Goal: Information Seeking & Learning: Learn about a topic

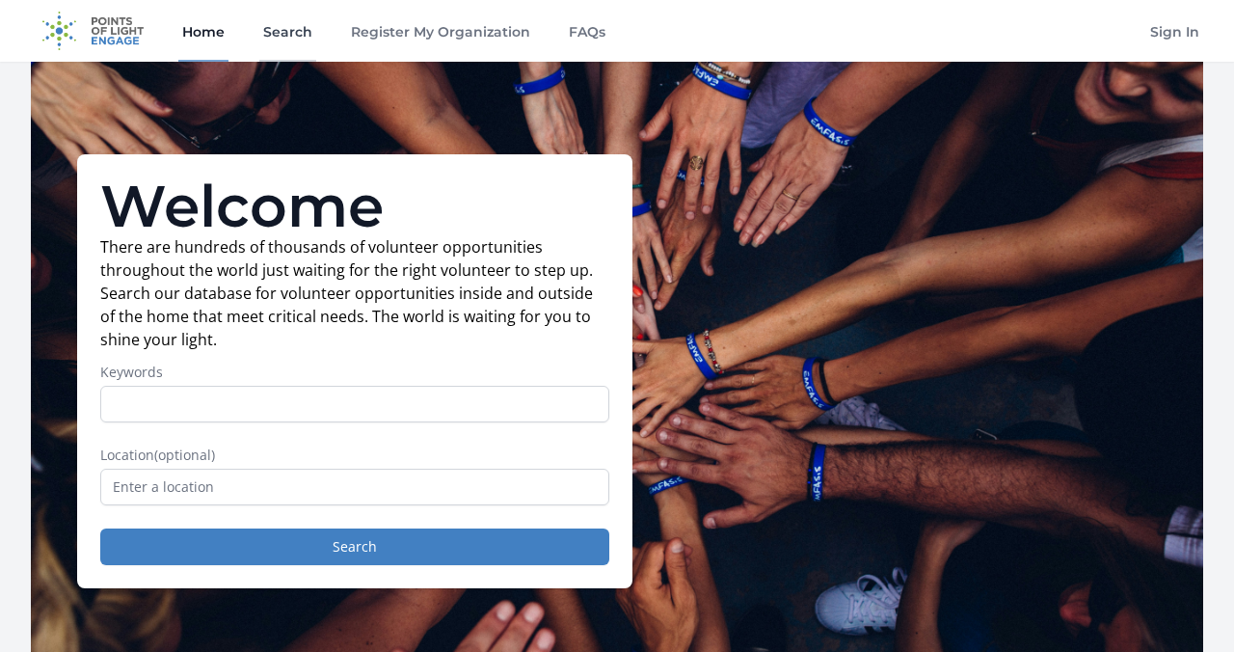
click at [307, 40] on link "Search" at bounding box center [287, 31] width 57 height 62
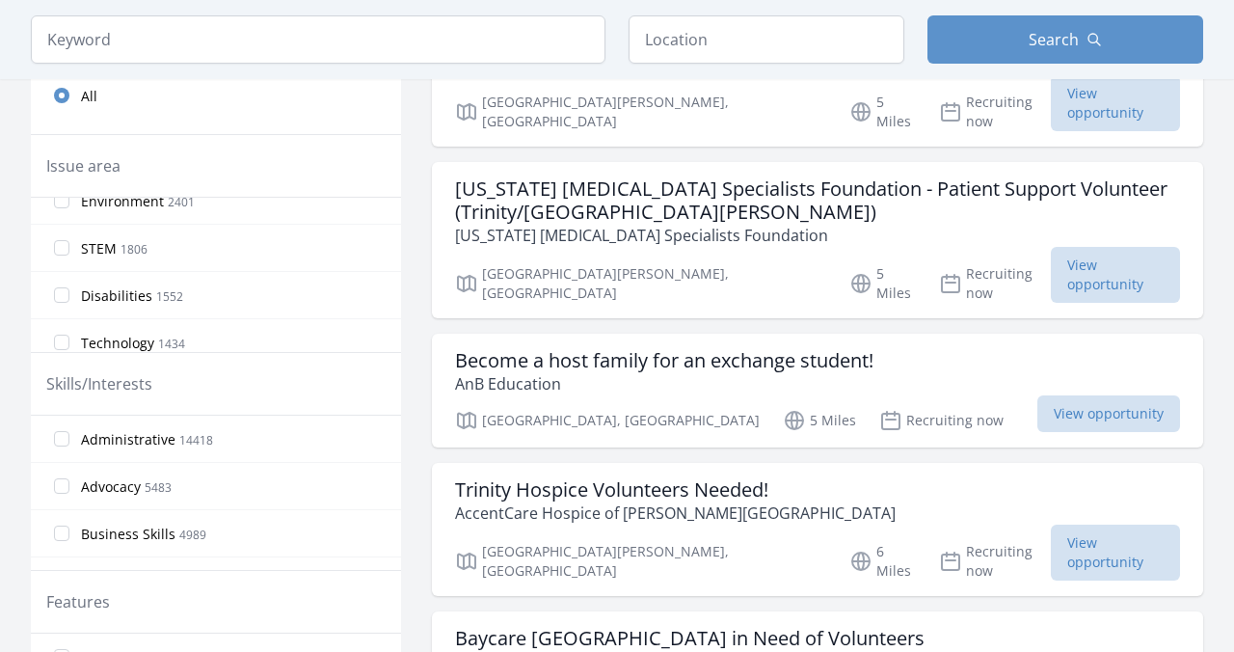
scroll to position [446, 0]
click at [66, 249] on input "STEM 1806" at bounding box center [61, 246] width 15 height 15
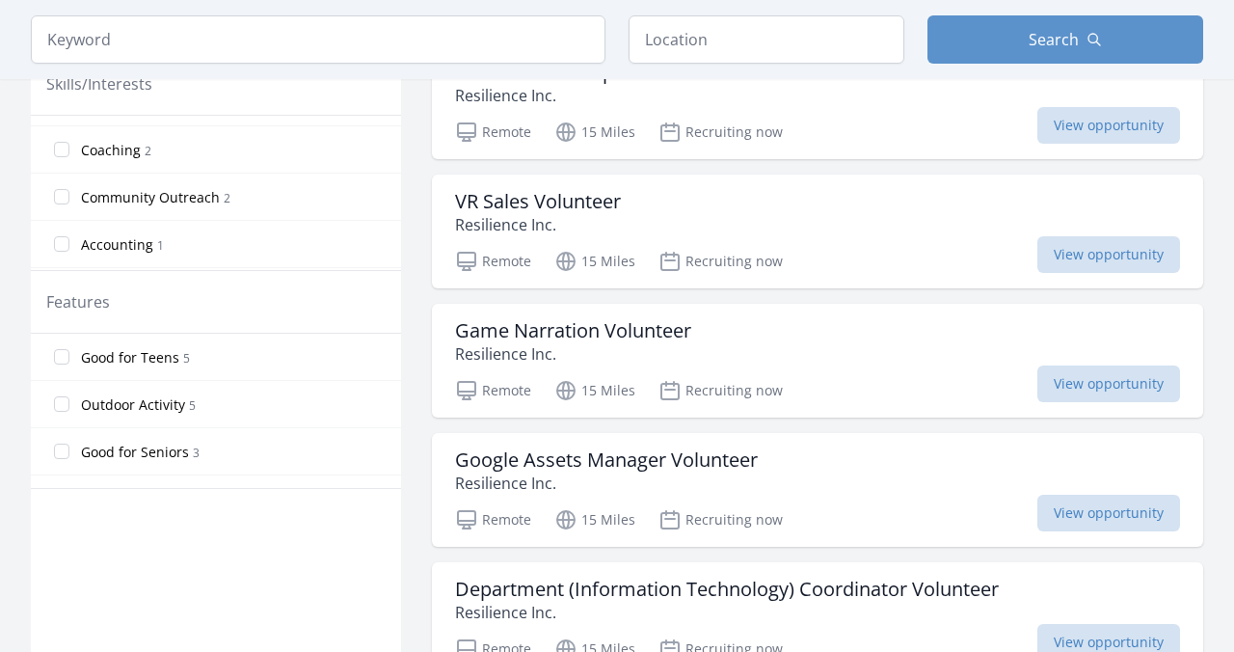
scroll to position [789, 0]
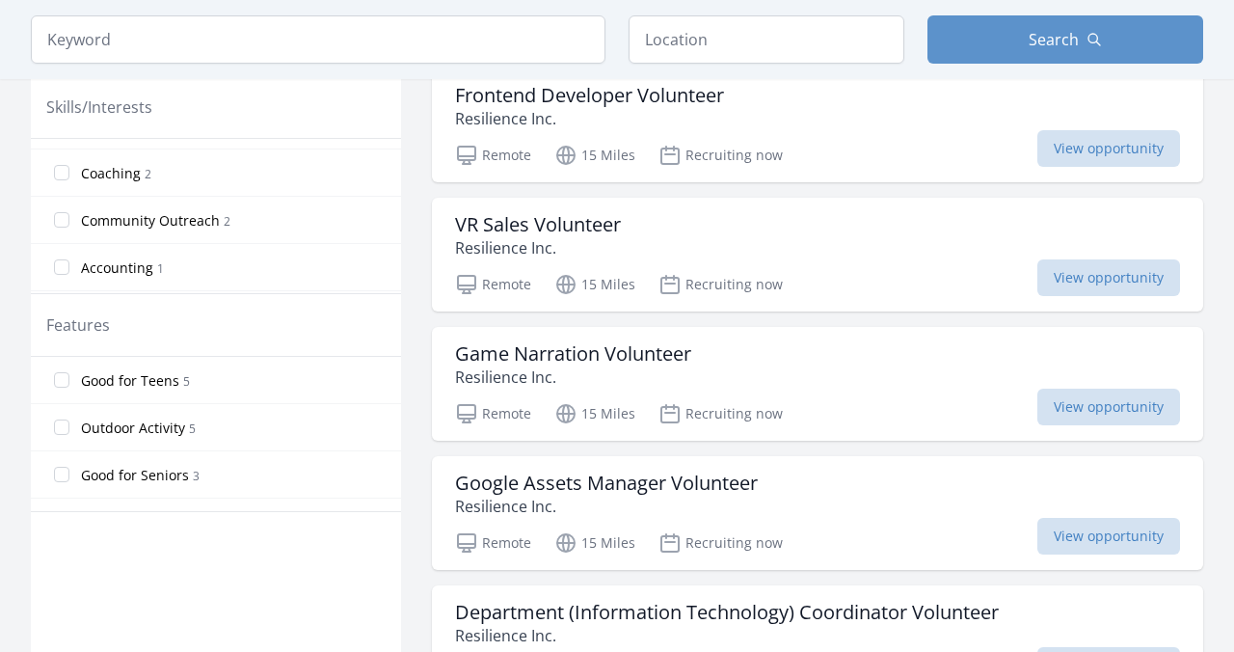
click at [65, 389] on label "Good for Teens 5" at bounding box center [216, 380] width 370 height 39
click at [65, 388] on input "Good for Teens 5" at bounding box center [61, 379] width 15 height 15
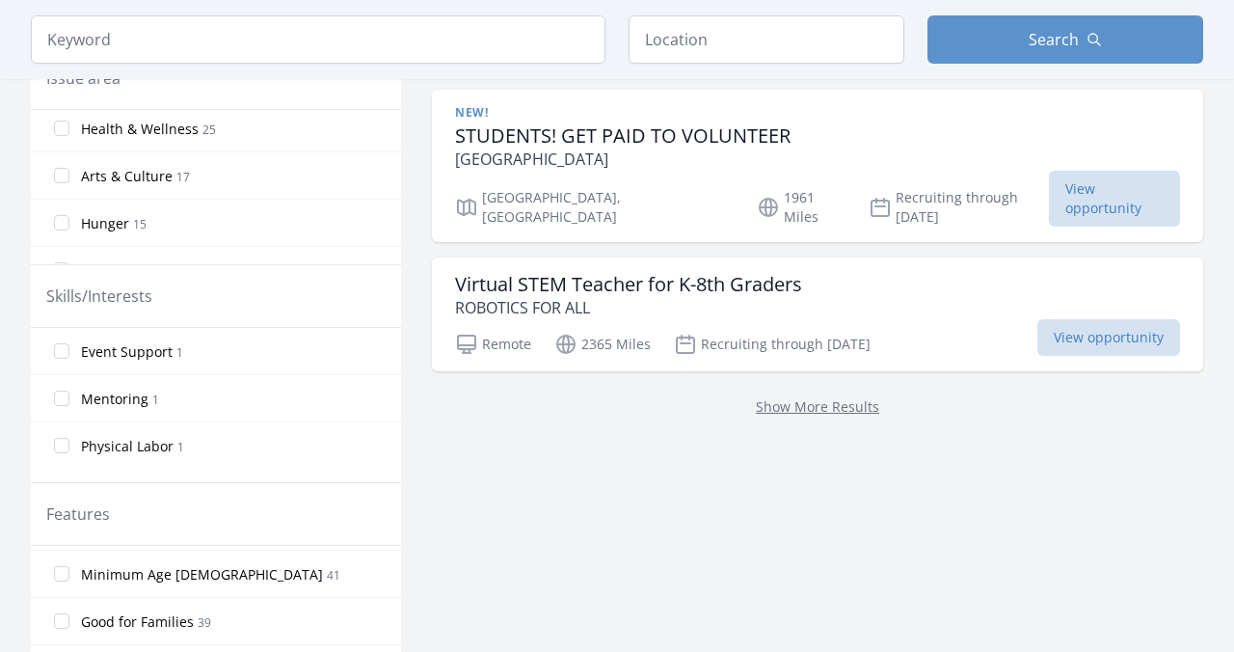
scroll to position [0, 0]
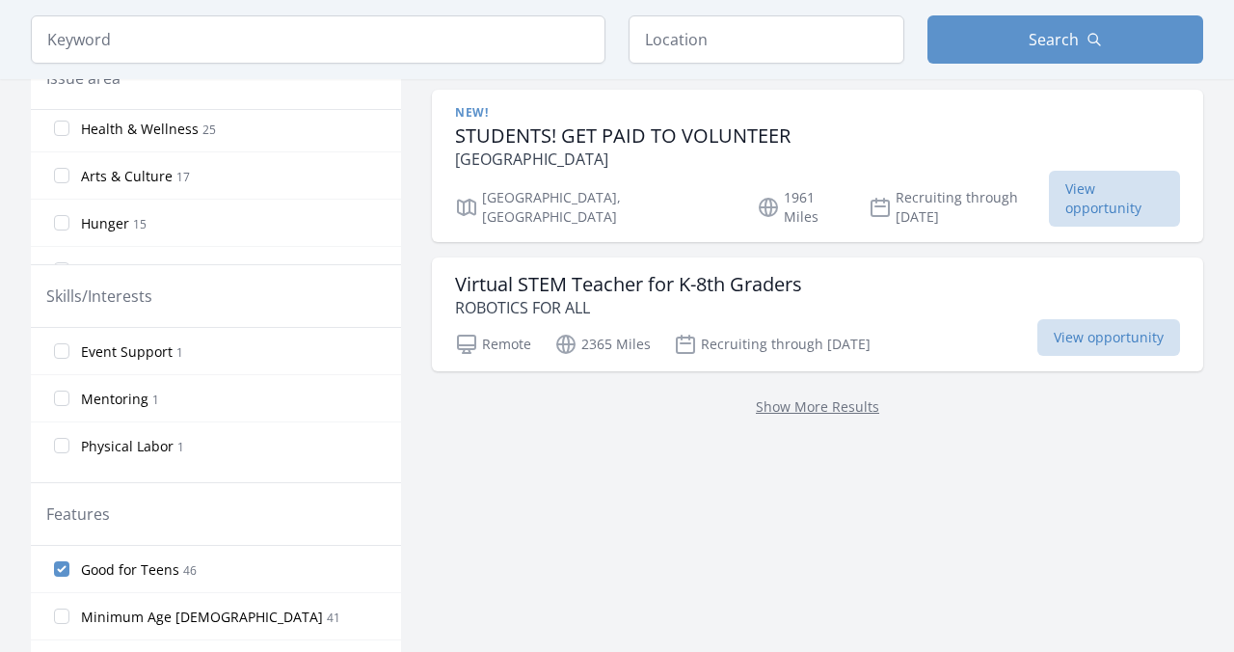
click at [75, 569] on label "Good for Teens 46" at bounding box center [216, 568] width 370 height 39
click at [69, 569] on input "Good for Teens 46" at bounding box center [61, 568] width 15 height 15
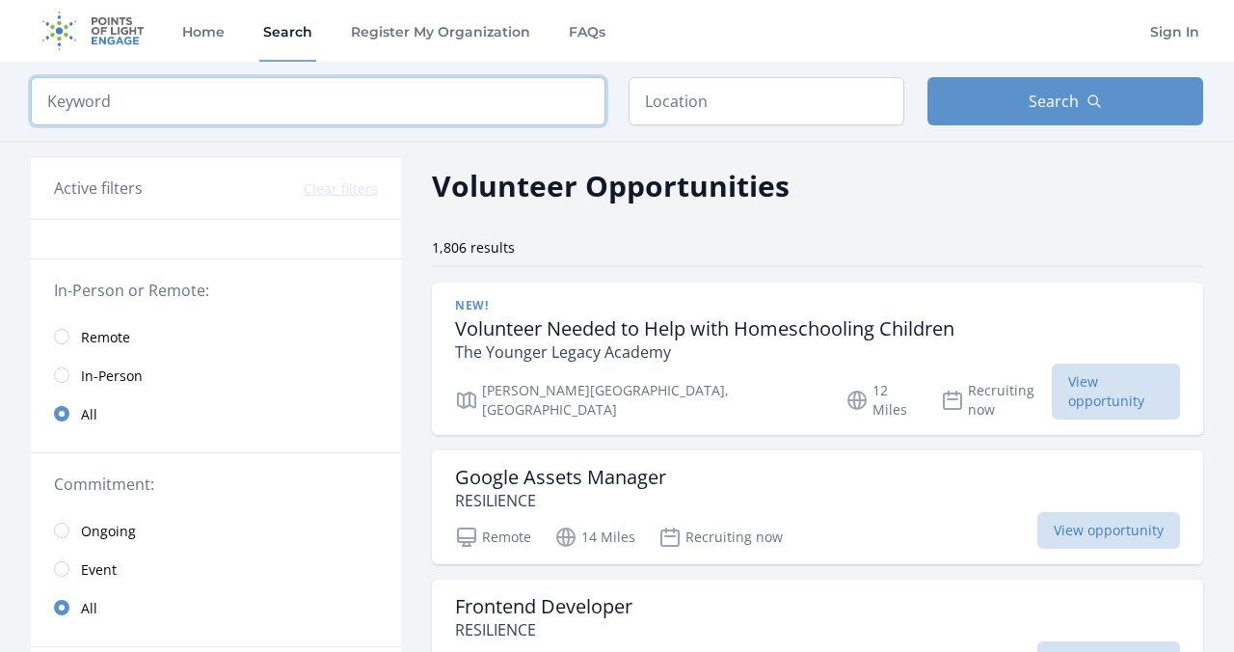
click at [412, 105] on input "search" at bounding box center [318, 101] width 575 height 48
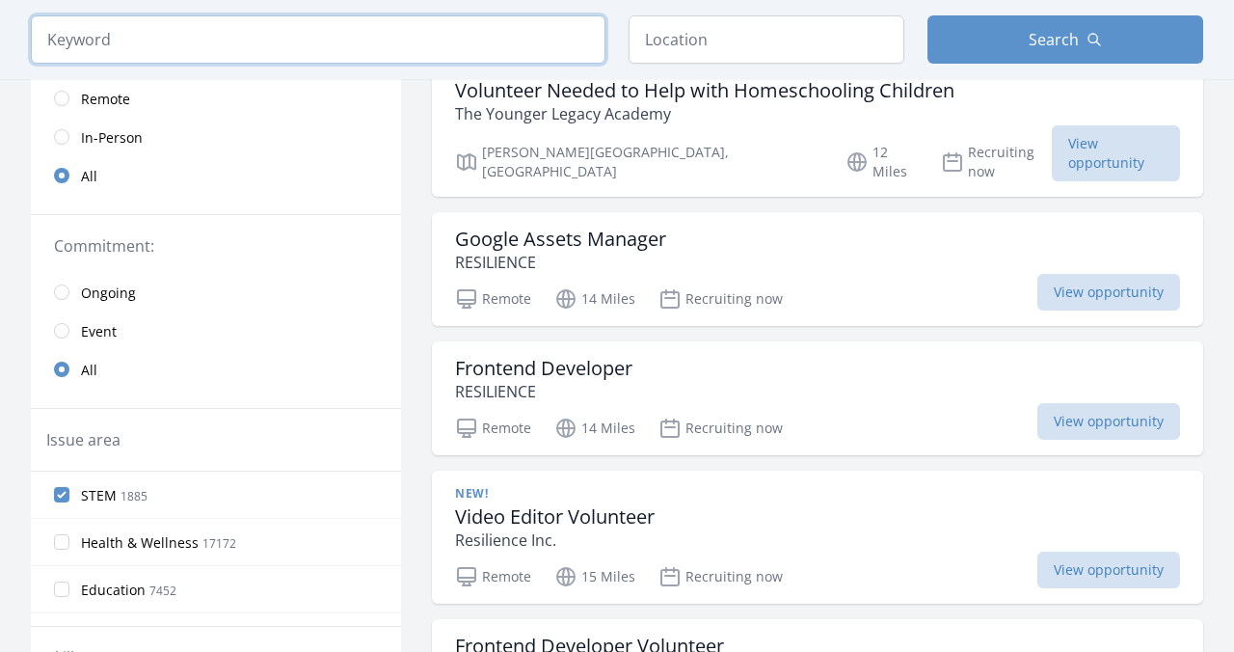
scroll to position [270, 0]
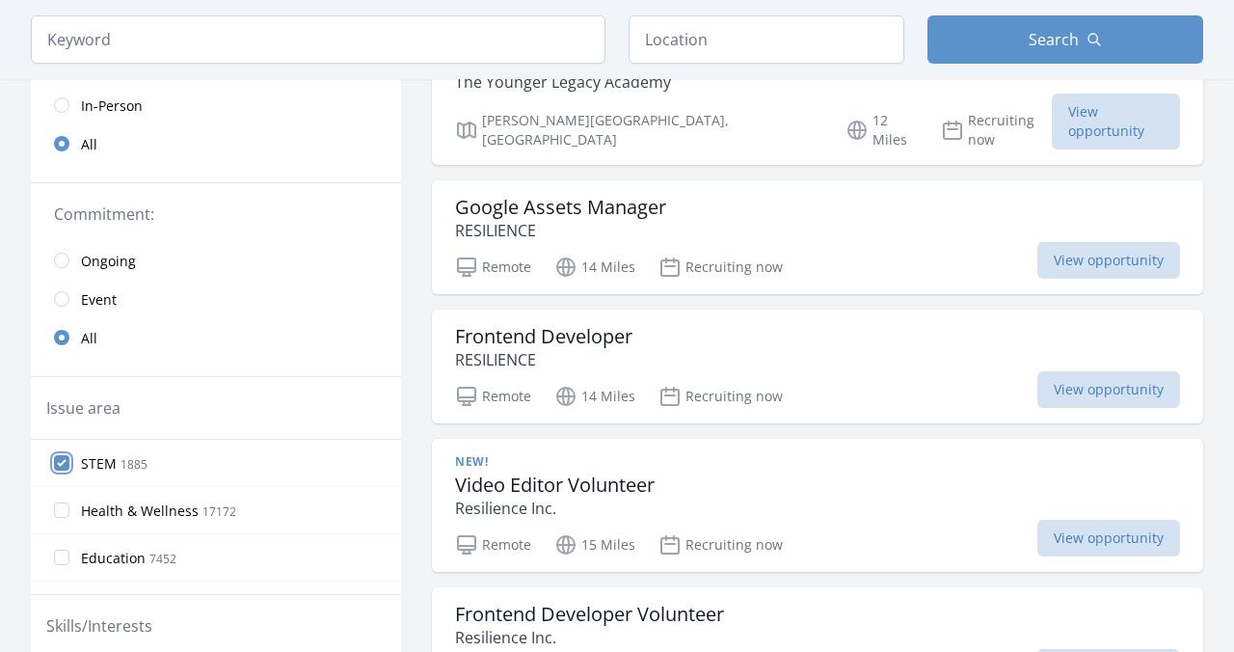
click at [63, 467] on input "STEM 1885" at bounding box center [61, 462] width 15 height 15
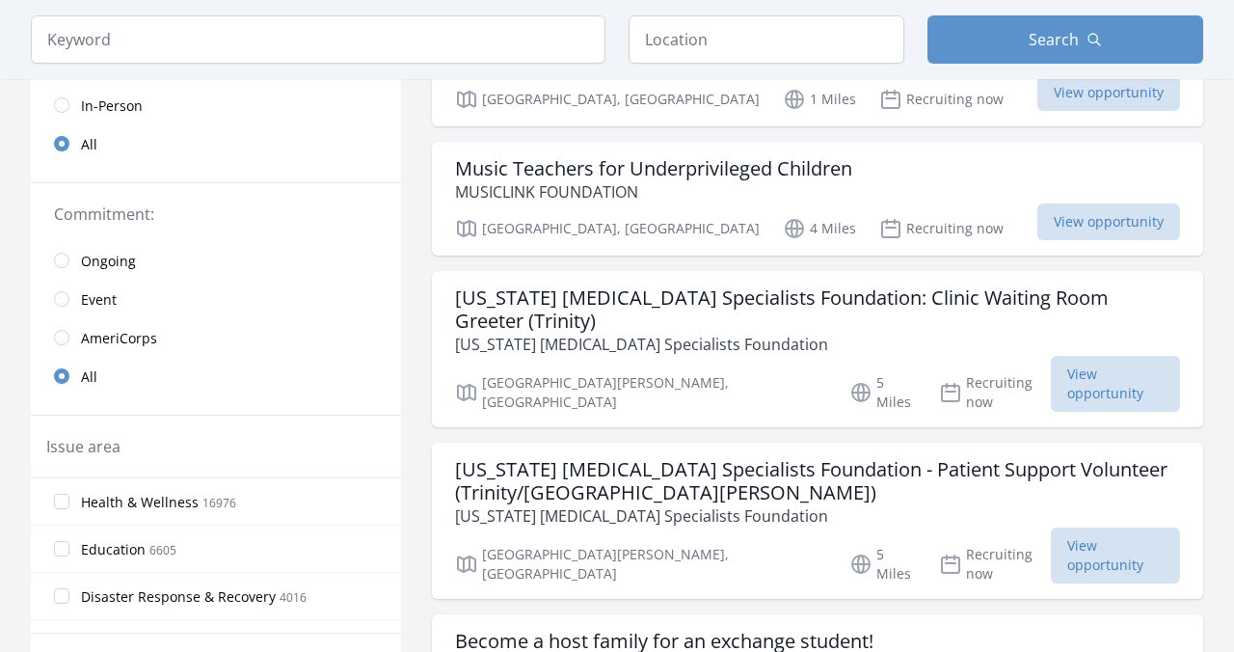
click at [216, 79] on link "Remote" at bounding box center [216, 66] width 370 height 39
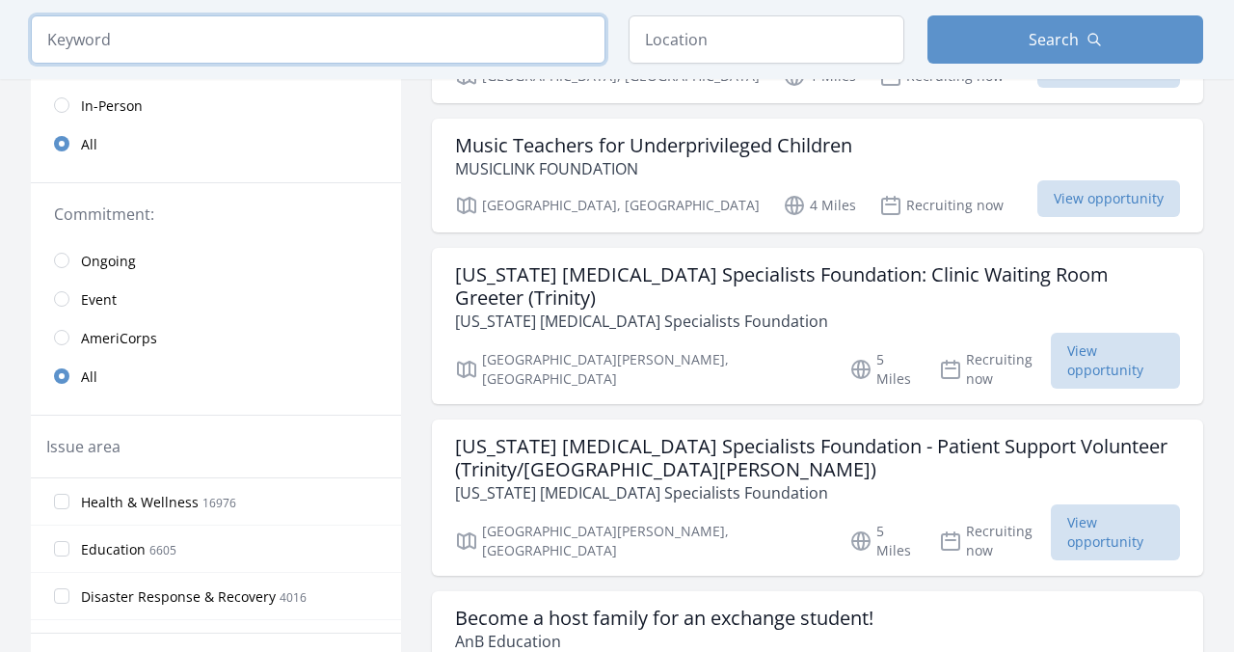
click at [190, 41] on input "search" at bounding box center [318, 39] width 575 height 48
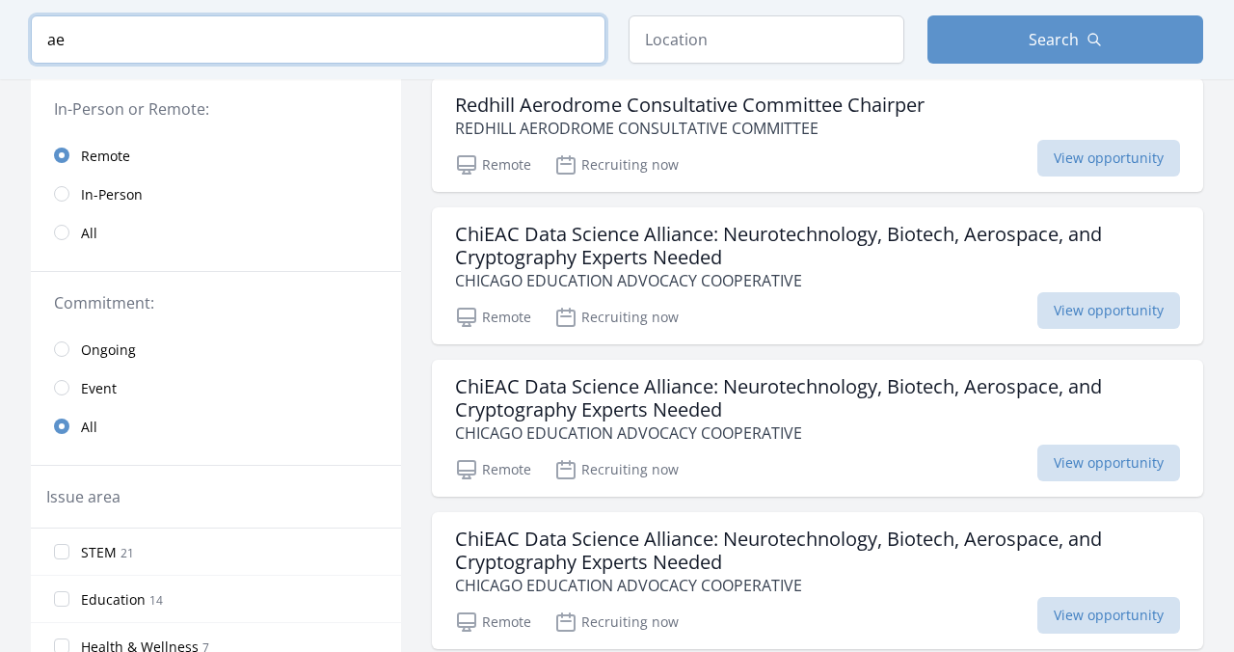
scroll to position [191, 0]
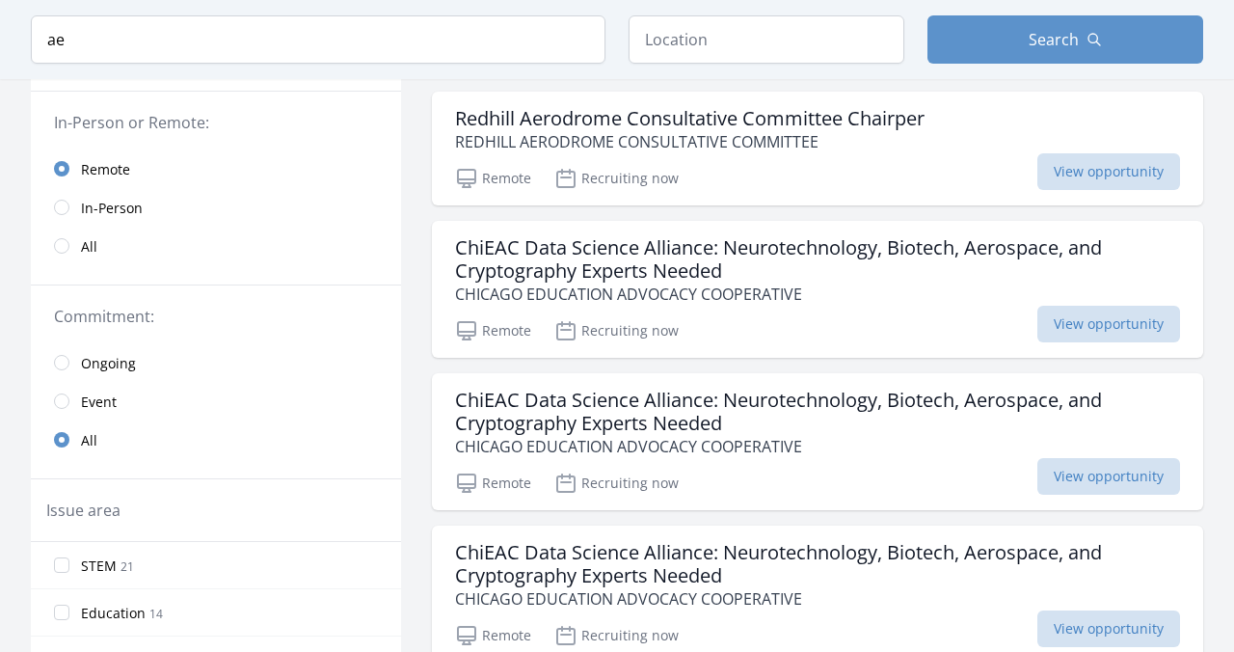
click at [85, 252] on span "All" at bounding box center [89, 246] width 16 height 19
click at [140, 40] on input "ae" at bounding box center [318, 39] width 575 height 48
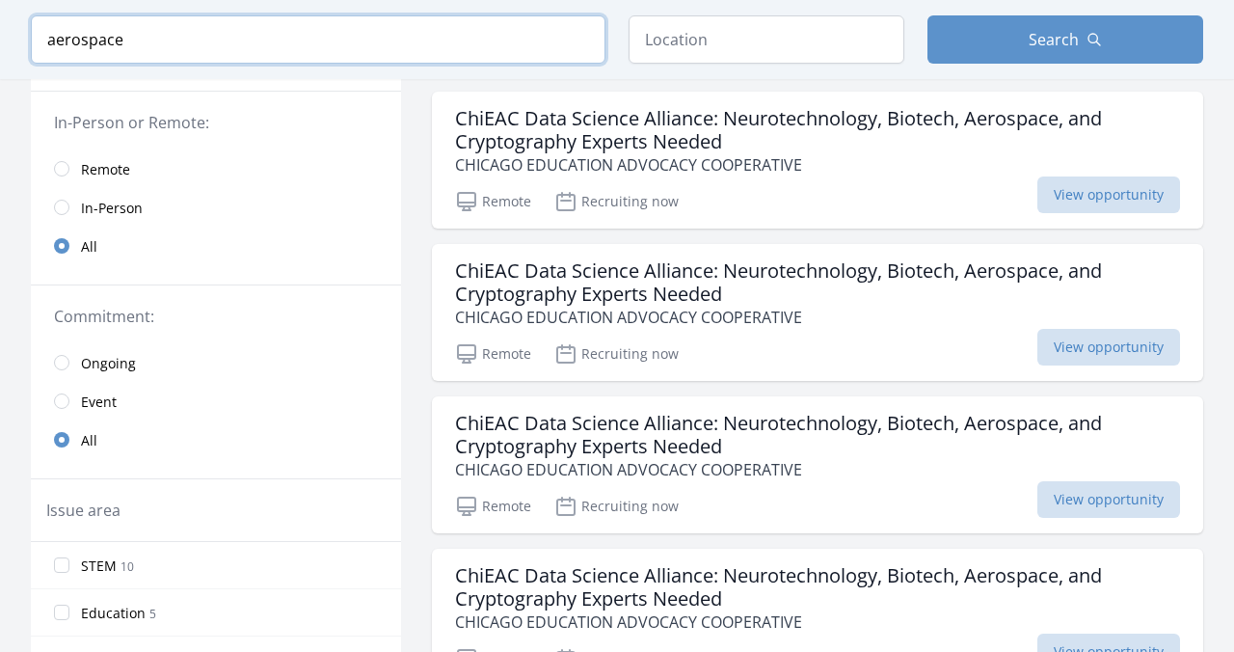
type input "aerospace"
click button "submit" at bounding box center [0, 0] width 0 height 0
click at [650, 270] on h3 "ChiEAC Data Science Alliance: Neurotechnology, Biotech, Aerospace, and Cryptogr…" at bounding box center [817, 282] width 725 height 46
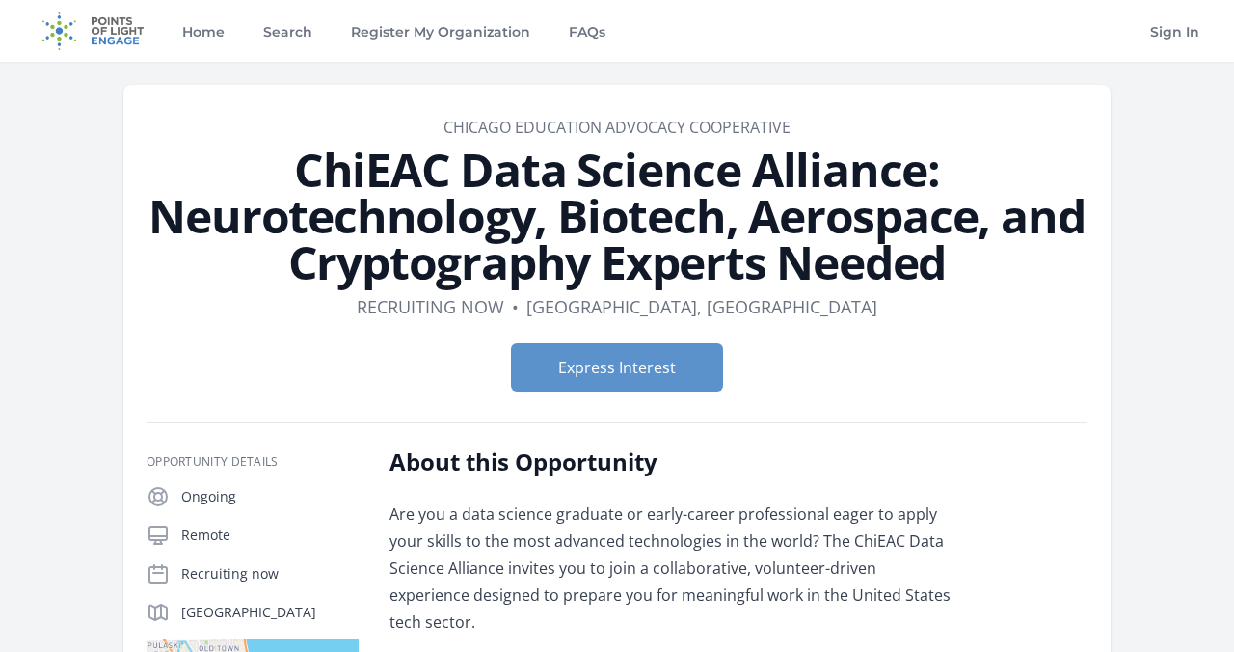
click at [646, 255] on h1 "ChiEAC Data Science Alliance: Neurotechnology, Biotech, Aerospace, and Cryptogr…" at bounding box center [617, 216] width 941 height 139
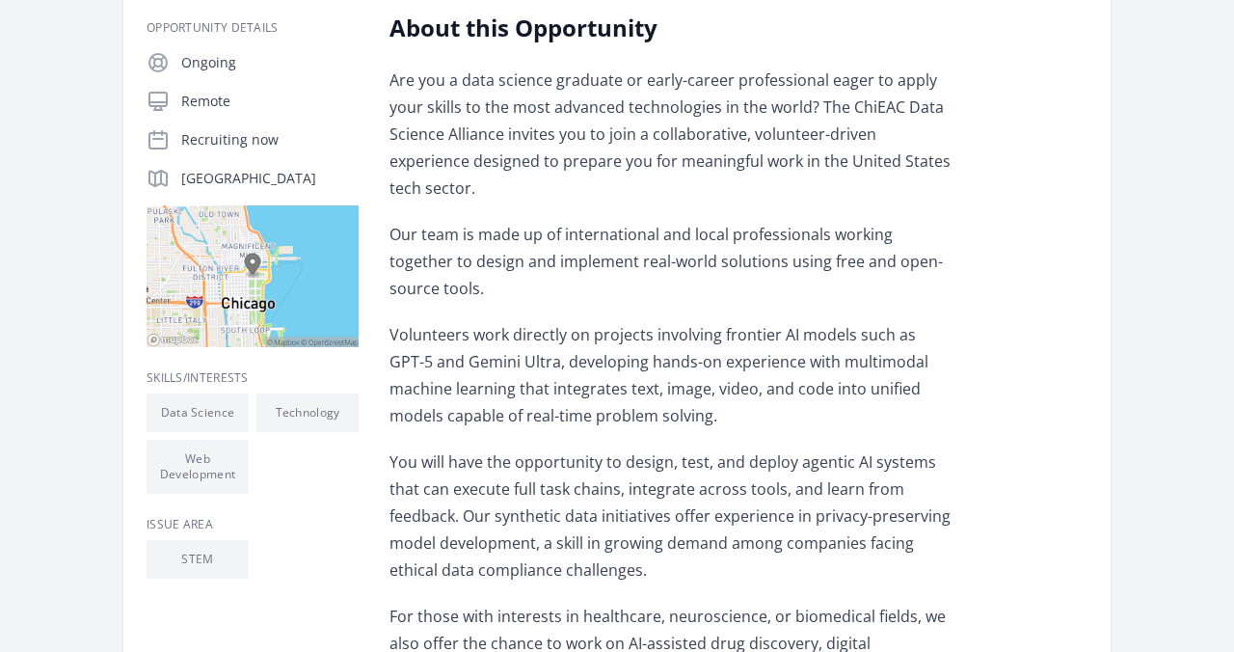
scroll to position [789, 0]
